Goal: Transaction & Acquisition: Subscribe to service/newsletter

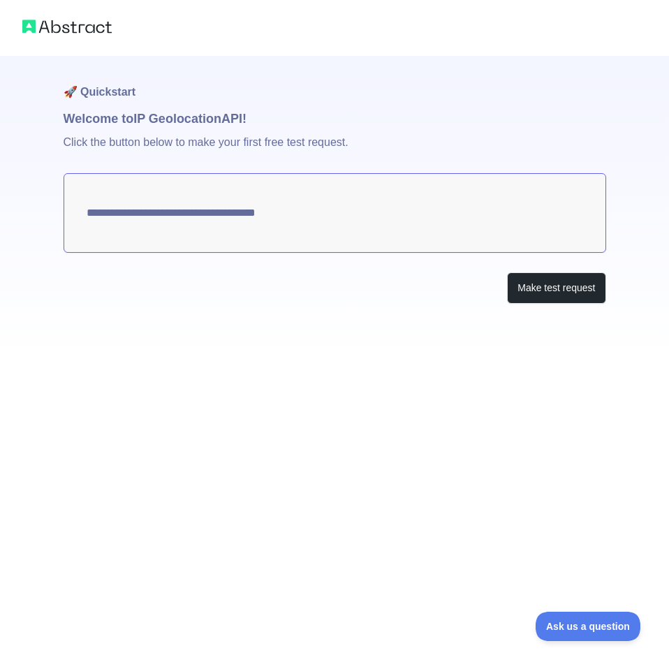
type textarea "**********"
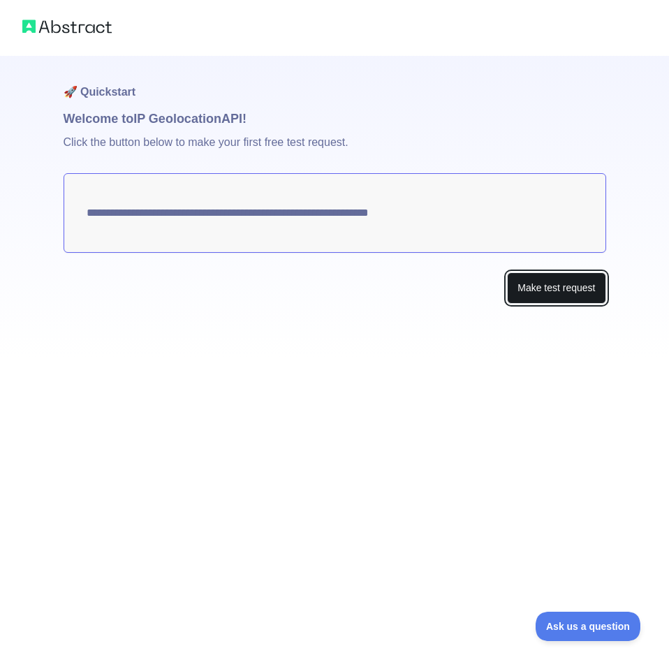
click at [524, 292] on button "Make test request" at bounding box center [556, 287] width 98 height 31
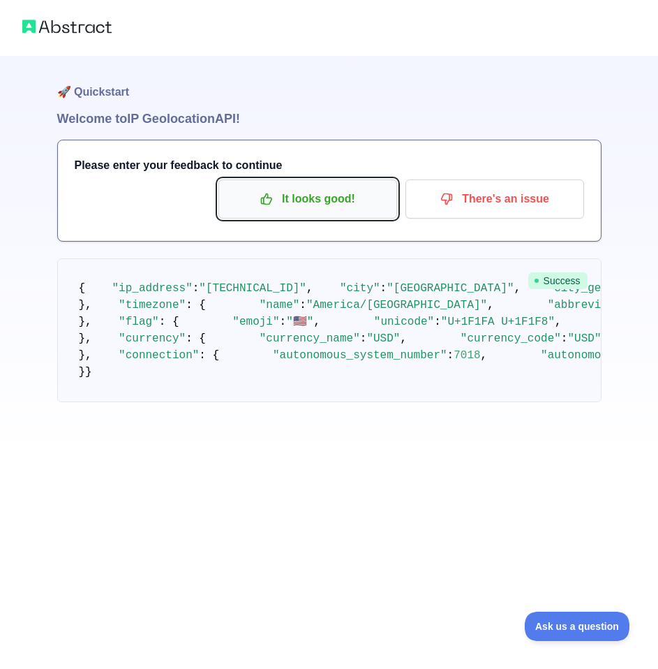
click at [346, 201] on p "It looks good!" at bounding box center [308, 199] width 158 height 24
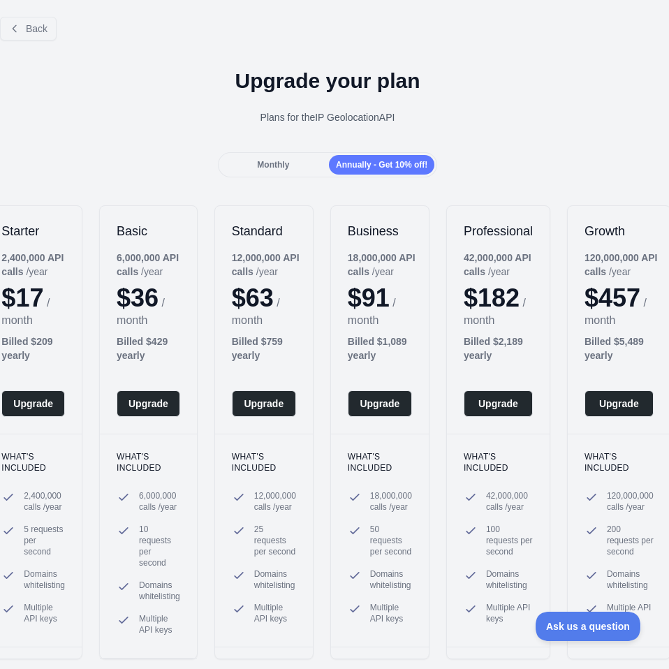
scroll to position [1, 12]
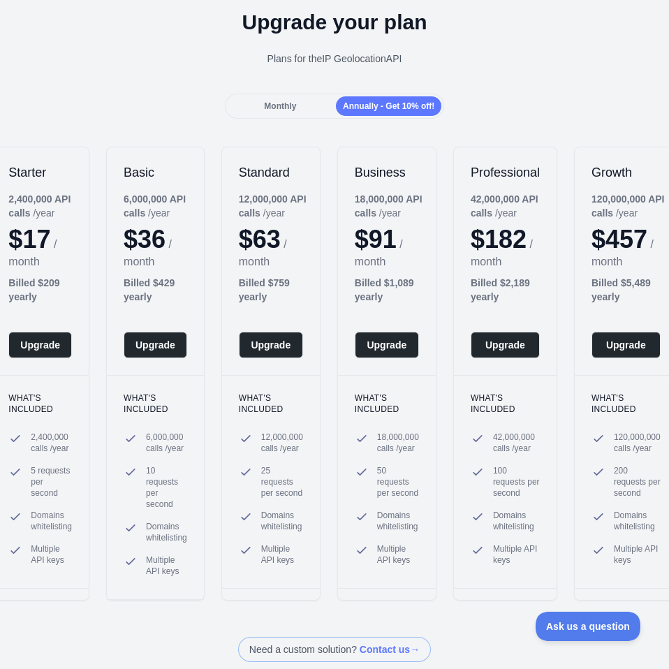
drag, startPoint x: 529, startPoint y: 205, endPoint x: 208, endPoint y: 232, distance: 322.4
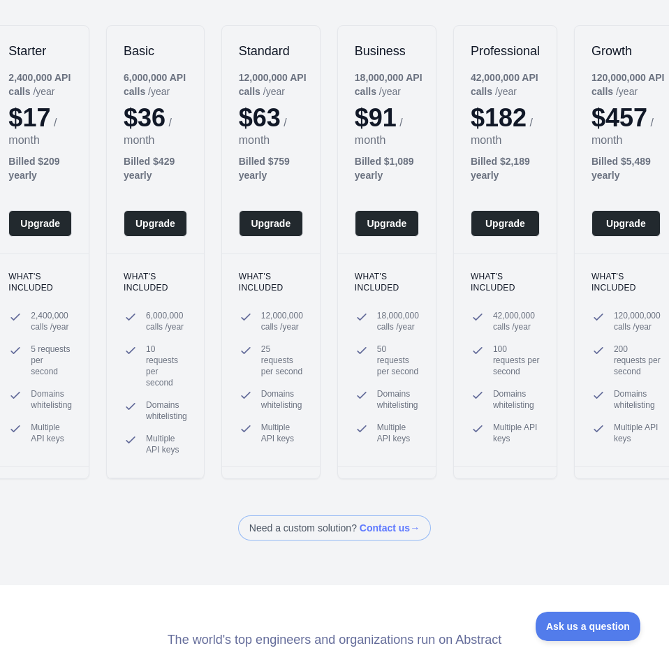
scroll to position [177, 0]
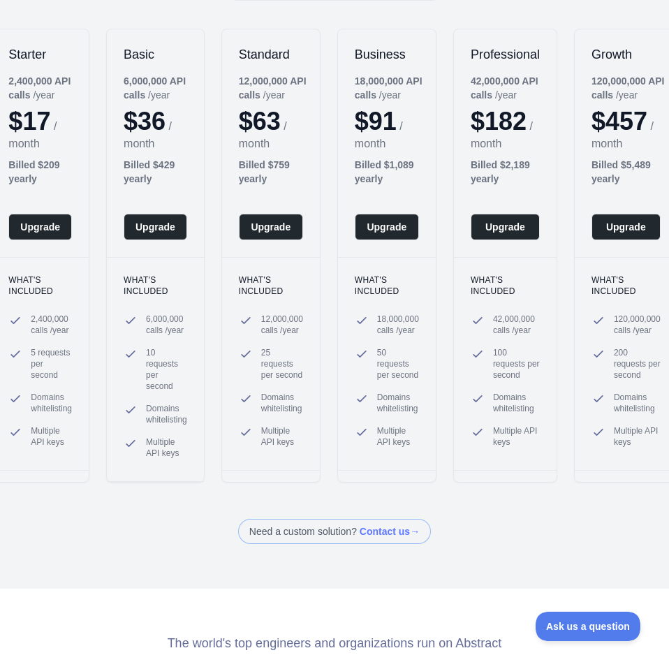
drag, startPoint x: 131, startPoint y: 154, endPoint x: 75, endPoint y: 154, distance: 55.9
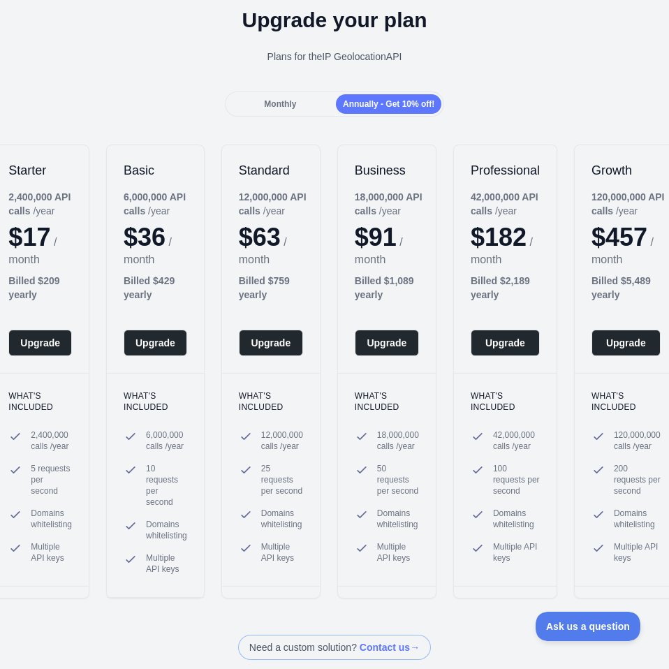
scroll to position [61, 22]
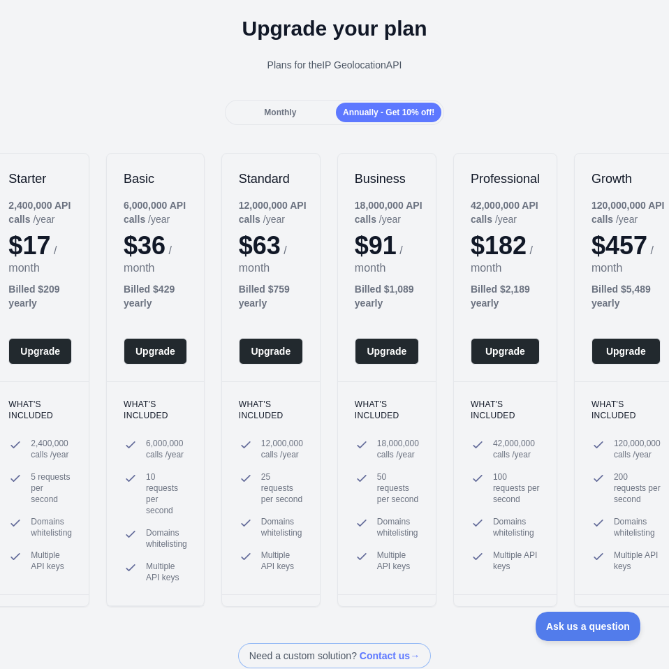
drag, startPoint x: 378, startPoint y: 264, endPoint x: -1, endPoint y: 225, distance: 380.5
